Goal: Transaction & Acquisition: Purchase product/service

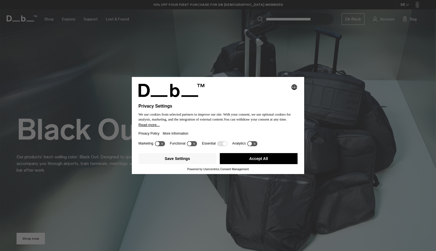
click at [252, 161] on button "Accept All" at bounding box center [259, 158] width 78 height 11
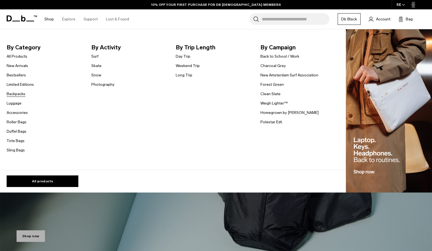
click at [20, 95] on link "Backpacks" at bounding box center [16, 94] width 19 height 6
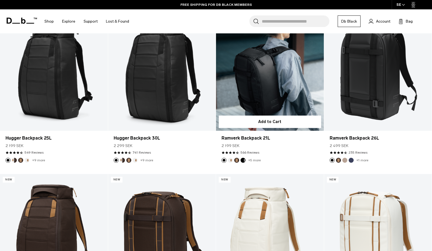
scroll to position [110, 0]
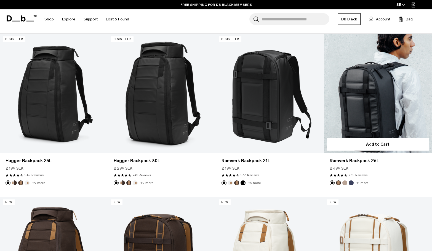
click at [365, 88] on link "Ramverk Backpack 26L" at bounding box center [378, 94] width 108 height 120
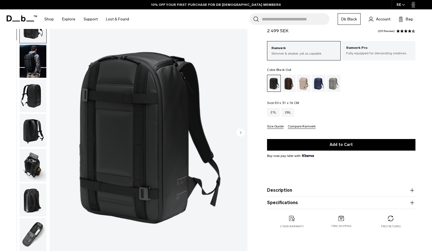
click at [240, 133] on circle "Next slide" at bounding box center [240, 132] width 8 height 8
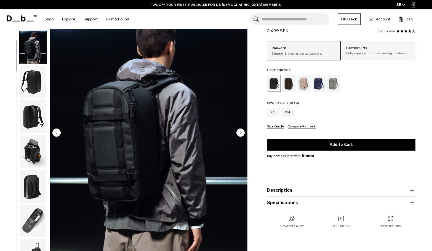
scroll to position [30, 0]
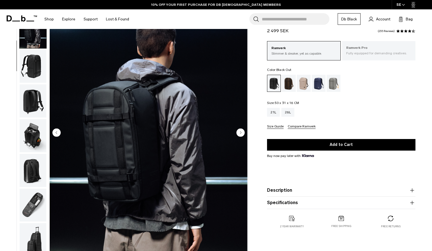
click at [363, 49] on p "Ramverk Pro" at bounding box center [378, 48] width 65 height 6
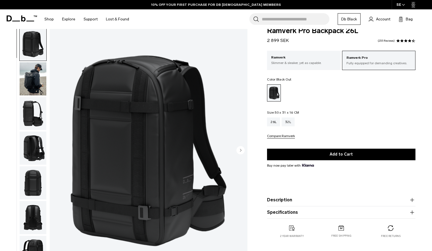
scroll to position [28, 0]
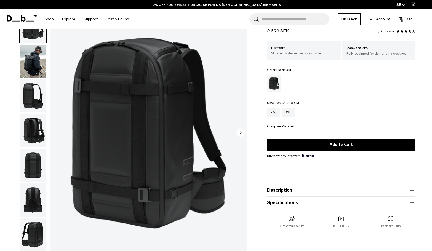
click at [33, 94] on img "button" at bounding box center [33, 95] width 27 height 33
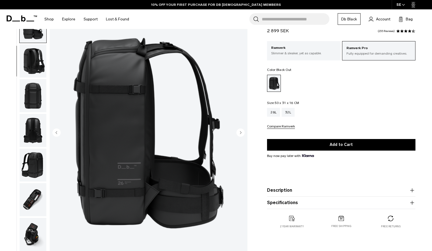
click at [32, 94] on img "button" at bounding box center [33, 95] width 27 height 33
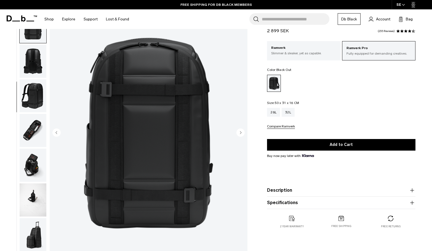
click at [31, 106] on img "button" at bounding box center [33, 95] width 27 height 33
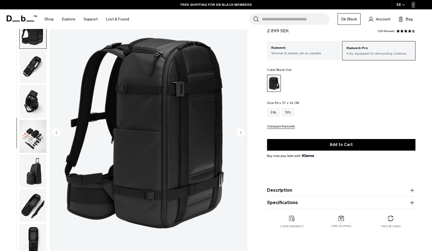
scroll to position [203, 0]
click at [31, 106] on img "button" at bounding box center [33, 100] width 27 height 33
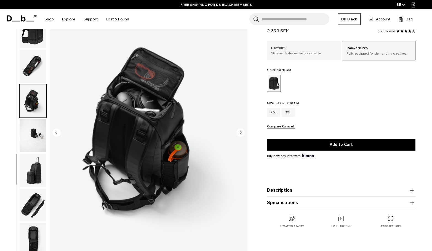
click at [31, 116] on img "button" at bounding box center [33, 100] width 27 height 33
click at [30, 125] on img "button" at bounding box center [33, 135] width 27 height 33
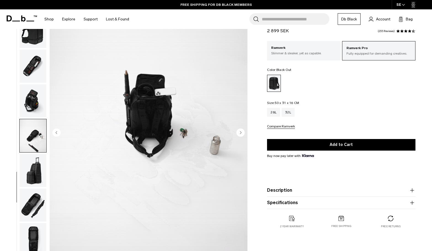
click at [30, 170] on img "button" at bounding box center [33, 170] width 27 height 33
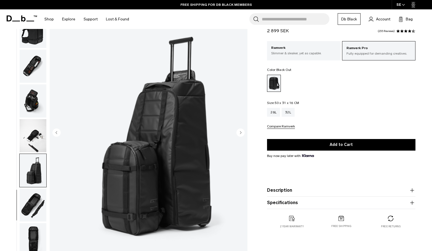
click at [27, 195] on img "button" at bounding box center [33, 205] width 27 height 33
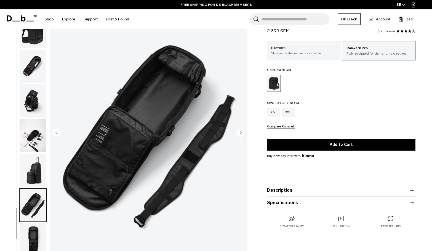
click at [23, 211] on img "button" at bounding box center [33, 205] width 27 height 33
click at [32, 229] on img "button" at bounding box center [33, 239] width 27 height 33
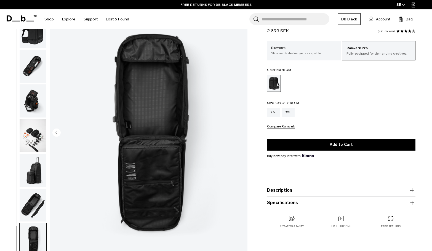
click at [25, 161] on img "button" at bounding box center [33, 170] width 27 height 33
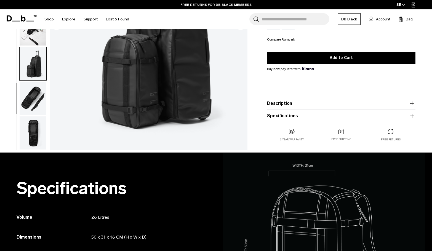
scroll to position [138, 0]
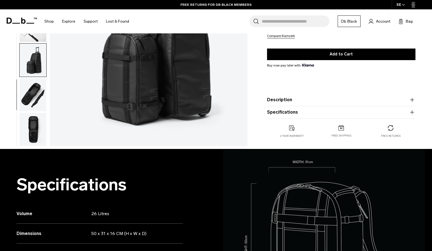
click at [30, 134] on img "button" at bounding box center [33, 129] width 27 height 33
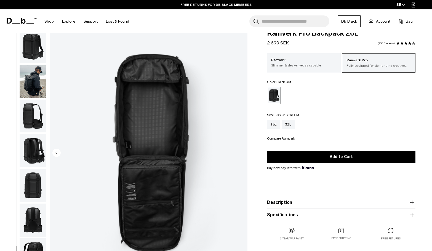
scroll to position [0, 0]
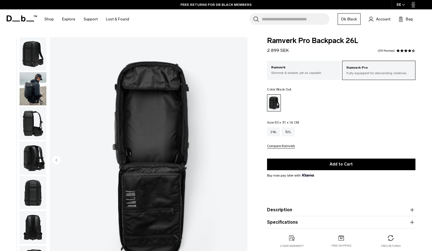
click at [33, 59] on img "button" at bounding box center [33, 54] width 27 height 33
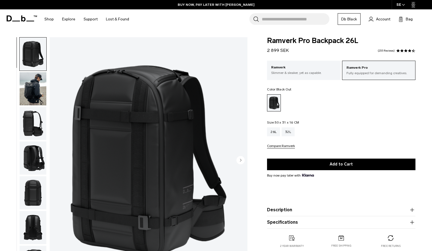
click at [37, 92] on img "button" at bounding box center [33, 88] width 27 height 33
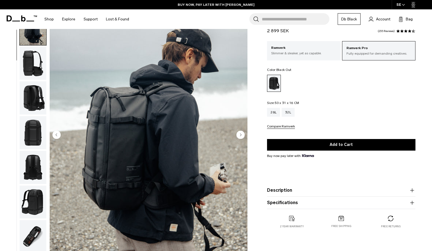
scroll to position [28, 0]
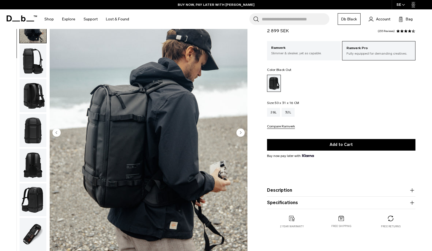
click at [35, 63] on img "button" at bounding box center [33, 61] width 27 height 33
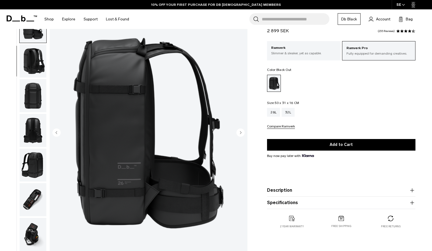
click at [35, 51] on img "button" at bounding box center [33, 60] width 27 height 33
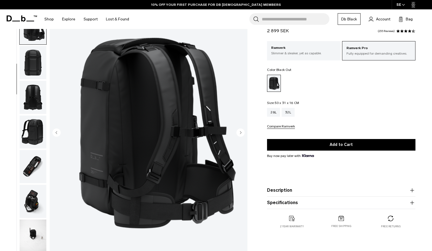
scroll to position [104, 0]
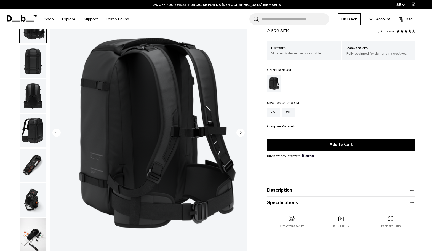
click at [30, 99] on img "button" at bounding box center [33, 95] width 27 height 33
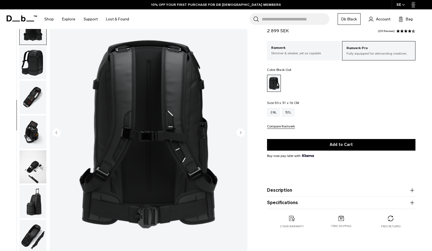
scroll to position [174, 0]
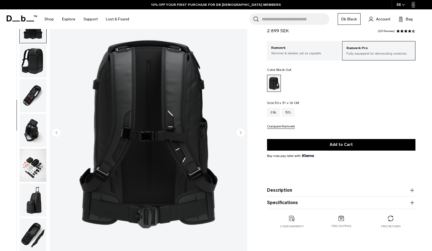
click at [33, 129] on img "button" at bounding box center [33, 130] width 27 height 33
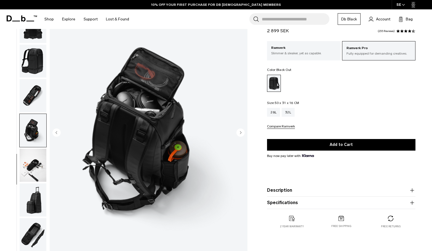
scroll to position [203, 0]
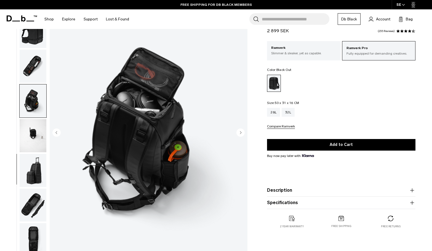
click at [33, 129] on img "button" at bounding box center [33, 135] width 27 height 33
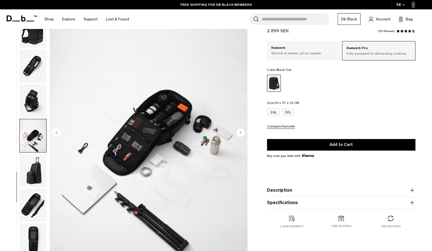
click at [38, 166] on img "button" at bounding box center [33, 170] width 27 height 33
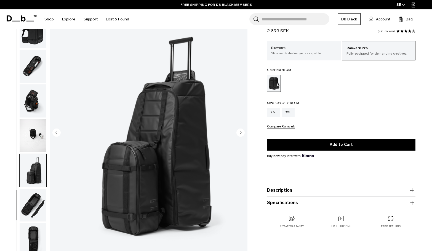
click at [31, 195] on img "button" at bounding box center [33, 205] width 27 height 33
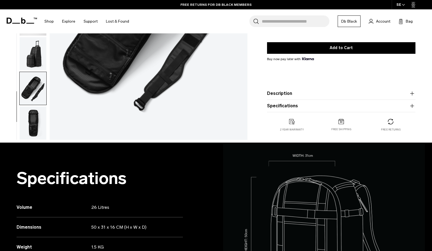
scroll to position [55, 0]
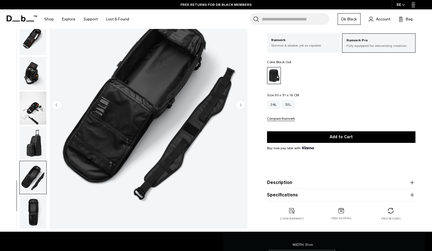
click at [31, 109] on img "button" at bounding box center [33, 108] width 27 height 33
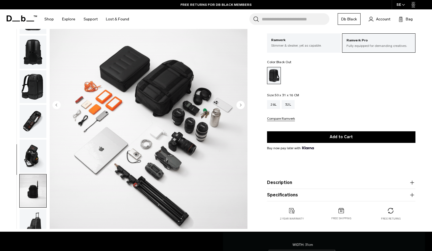
click at [29, 111] on img "button" at bounding box center [33, 121] width 27 height 33
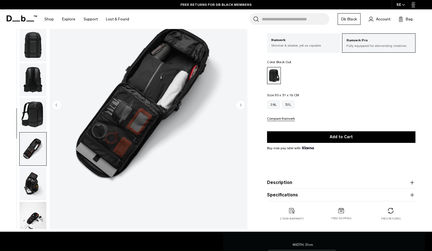
click at [32, 104] on img "button" at bounding box center [33, 114] width 27 height 33
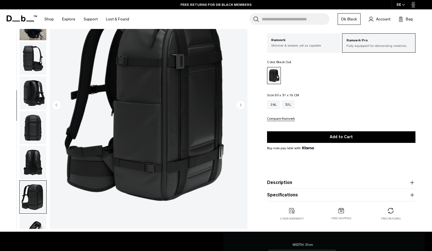
scroll to position [0, 0]
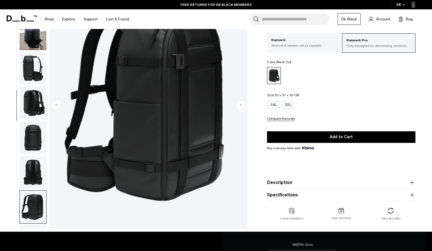
click at [30, 133] on img "button" at bounding box center [33, 137] width 27 height 33
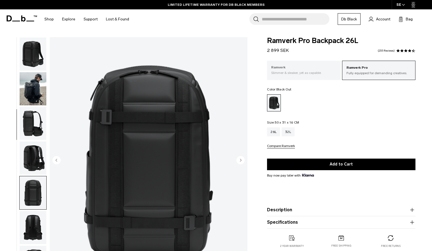
click at [301, 72] on p "Slimmer & sleaker, yet as capable." at bounding box center [303, 72] width 65 height 5
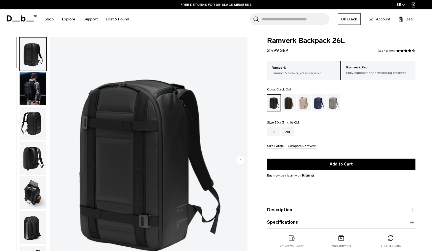
click at [24, 79] on img "button" at bounding box center [33, 88] width 27 height 33
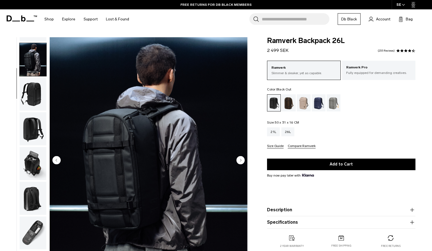
scroll to position [30, 0]
click at [24, 79] on img "button" at bounding box center [33, 94] width 27 height 33
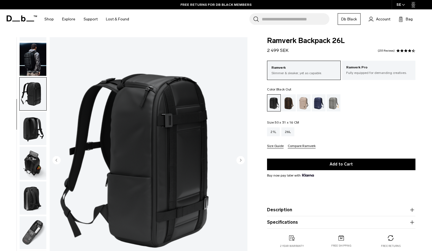
click at [23, 110] on img "button" at bounding box center [33, 94] width 27 height 33
click at [23, 119] on img "button" at bounding box center [33, 128] width 27 height 33
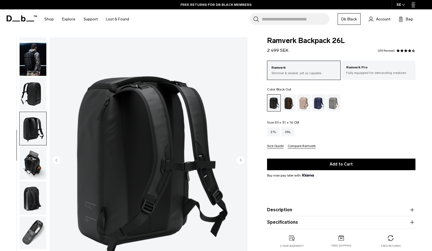
click at [27, 157] on img "button" at bounding box center [33, 163] width 27 height 33
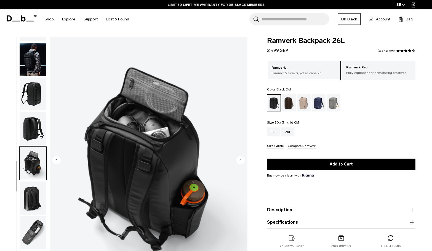
click at [33, 190] on img "button" at bounding box center [33, 198] width 27 height 33
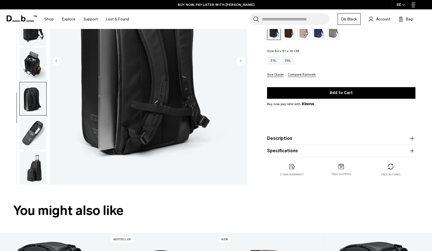
scroll to position [110, 0]
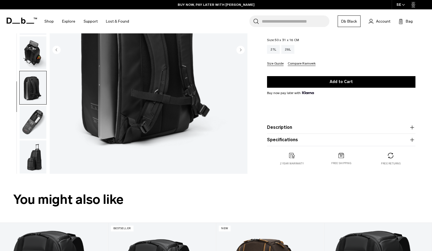
click at [33, 131] on img "button" at bounding box center [33, 122] width 27 height 33
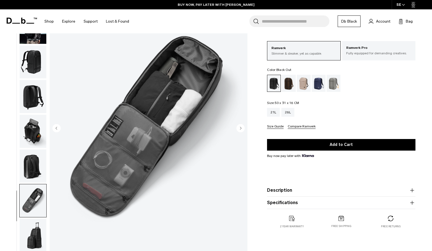
scroll to position [28, 0]
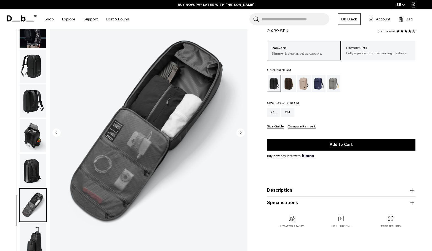
click at [39, 89] on img "button" at bounding box center [33, 100] width 27 height 33
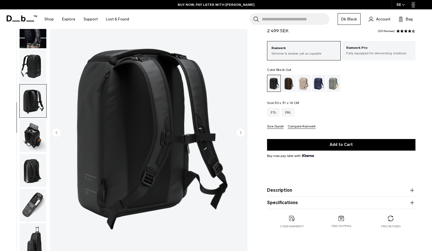
click at [29, 69] on img "button" at bounding box center [33, 66] width 27 height 33
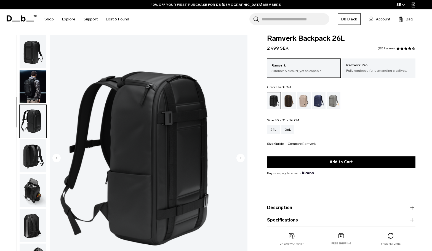
scroll to position [0, 0]
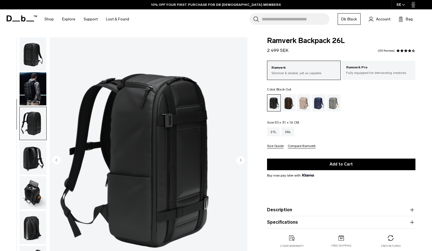
click at [38, 62] on img "button" at bounding box center [33, 54] width 27 height 33
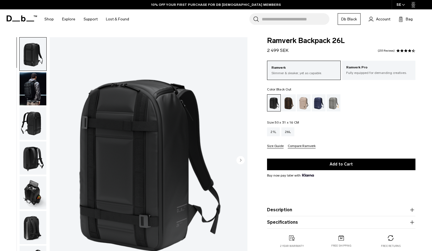
click at [34, 88] on img "button" at bounding box center [33, 88] width 27 height 33
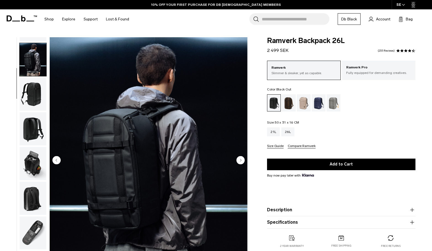
scroll to position [30, 0]
click at [31, 92] on img "button" at bounding box center [33, 94] width 27 height 33
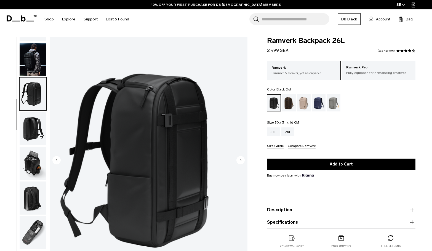
click at [35, 124] on img "button" at bounding box center [33, 128] width 27 height 33
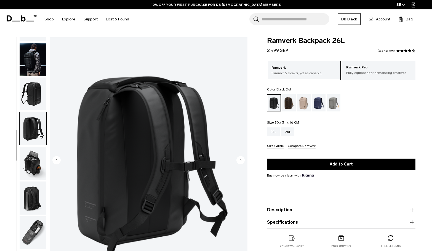
click at [35, 152] on img "button" at bounding box center [33, 163] width 27 height 33
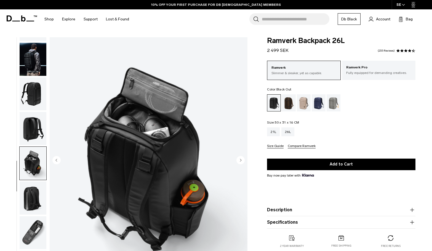
click at [41, 129] on img "button" at bounding box center [33, 128] width 27 height 33
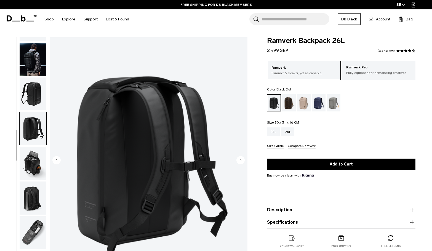
click at [37, 101] on img "button" at bounding box center [33, 94] width 27 height 33
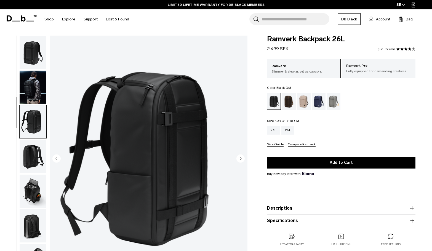
scroll to position [0, 0]
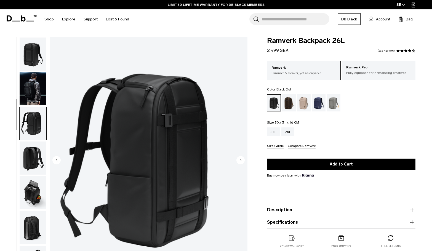
click at [31, 151] on img "button" at bounding box center [33, 158] width 27 height 33
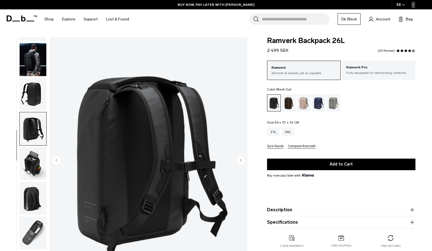
scroll to position [30, 0]
click at [35, 154] on img "button" at bounding box center [33, 163] width 27 height 33
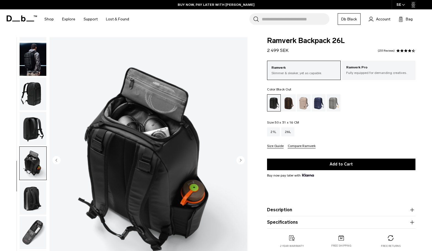
click at [30, 179] on img "button" at bounding box center [33, 163] width 27 height 33
click at [32, 195] on img "button" at bounding box center [33, 198] width 27 height 33
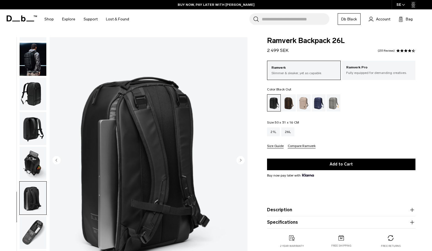
click at [33, 226] on img "button" at bounding box center [33, 232] width 27 height 33
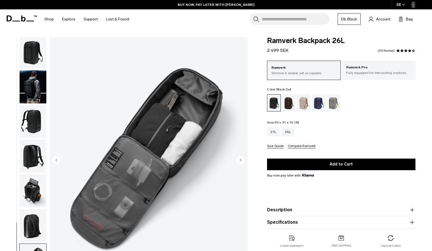
scroll to position [0, 0]
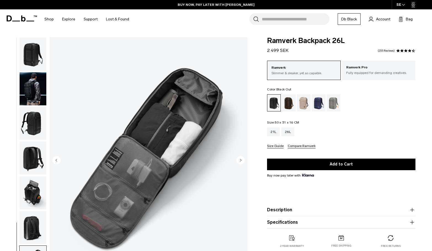
click at [35, 100] on img "button" at bounding box center [33, 88] width 27 height 33
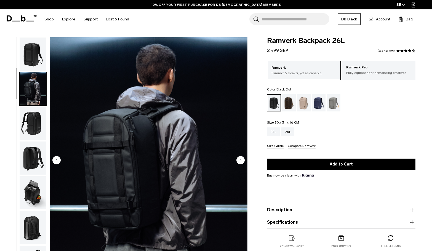
click at [36, 50] on img "button" at bounding box center [33, 54] width 27 height 33
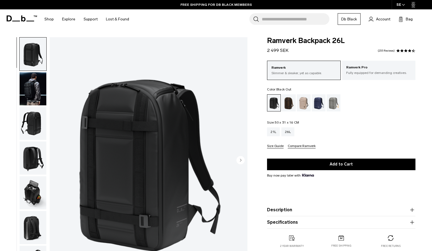
click at [37, 117] on img "button" at bounding box center [33, 123] width 27 height 33
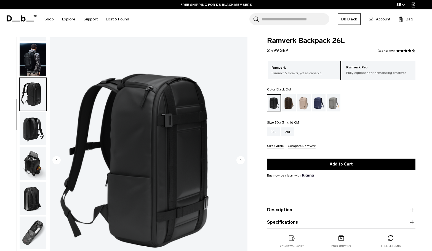
scroll to position [30, 0]
click at [41, 127] on img "button" at bounding box center [33, 128] width 27 height 33
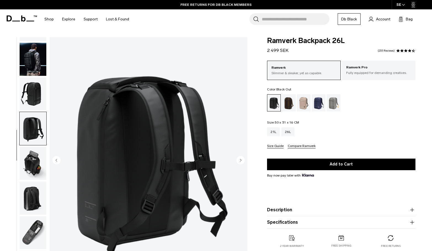
click at [30, 166] on img "button" at bounding box center [33, 163] width 27 height 33
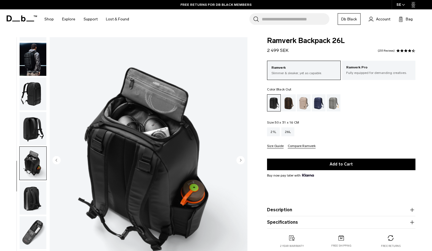
click at [24, 64] on img "button" at bounding box center [33, 59] width 27 height 33
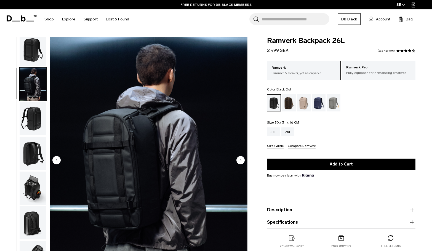
scroll to position [0, 0]
